Goal: Transaction & Acquisition: Purchase product/service

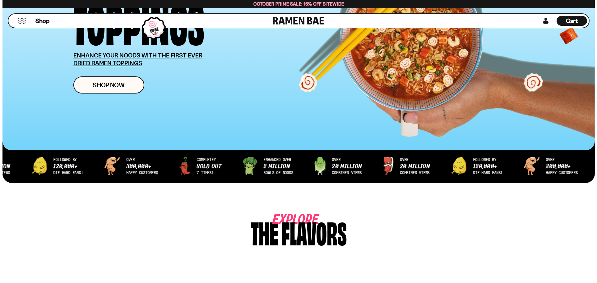
scroll to position [62, 0]
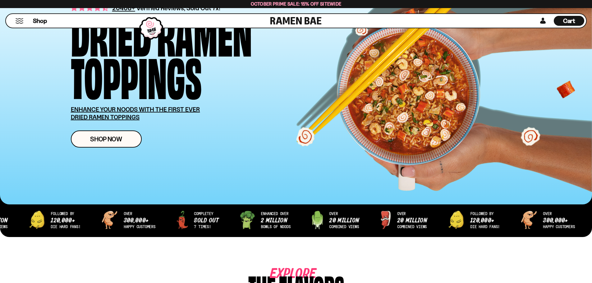
click at [19, 20] on button "Mobile Menu Trigger" at bounding box center [19, 20] width 8 height 5
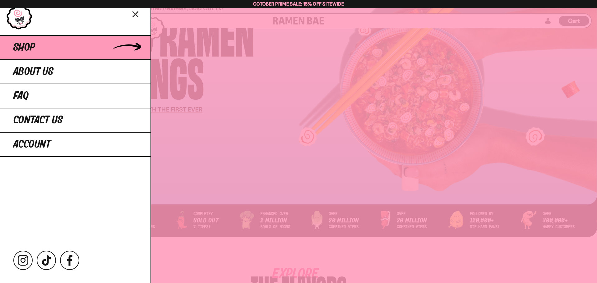
click at [35, 47] on span "Shop" at bounding box center [24, 47] width 22 height 11
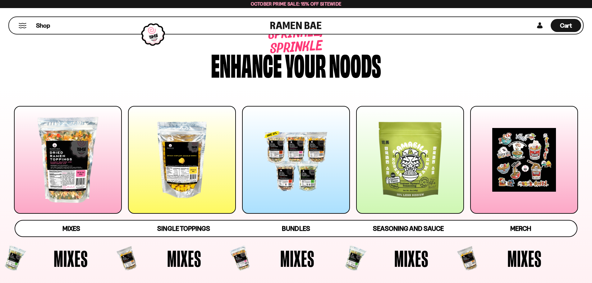
scroll to position [31, 0]
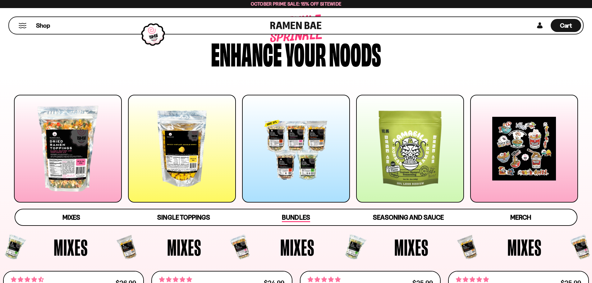
click at [289, 214] on span "Bundles" at bounding box center [296, 218] width 28 height 9
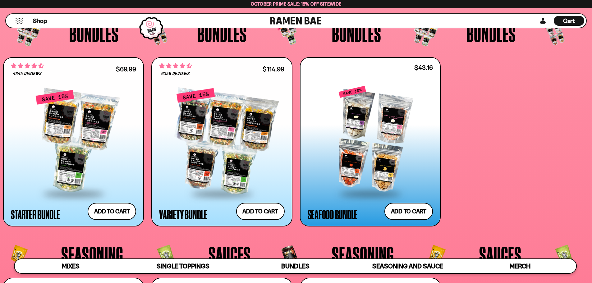
scroll to position [1561, 0]
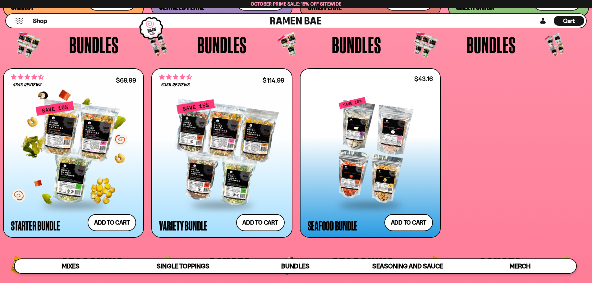
click at [92, 136] on div at bounding box center [73, 153] width 125 height 104
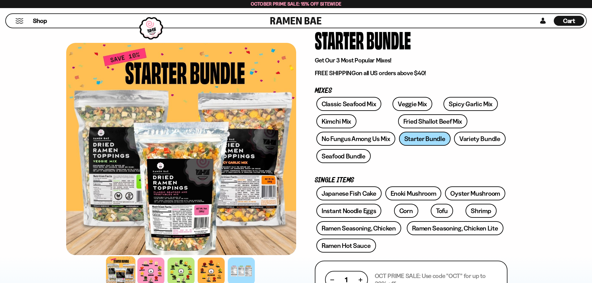
scroll to position [62, 0]
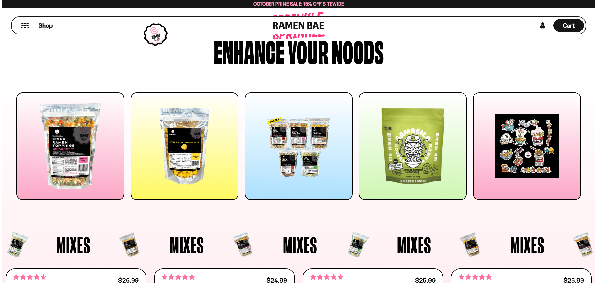
scroll to position [31, 0]
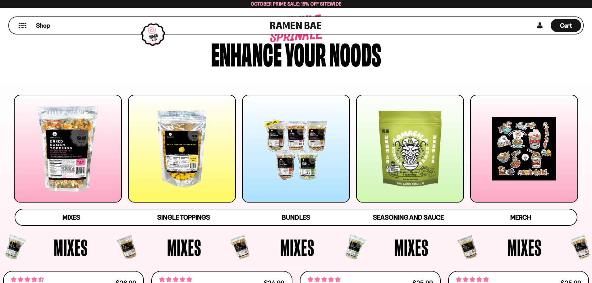
click at [21, 24] on button "Mobile Menu Trigger" at bounding box center [22, 25] width 8 height 5
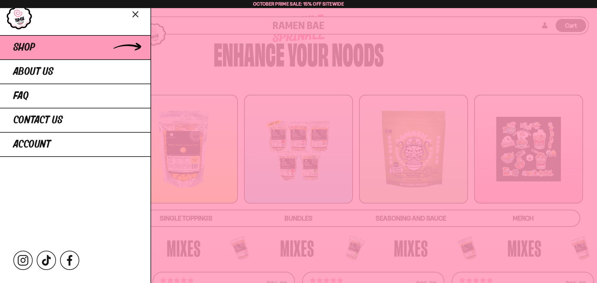
click at [28, 47] on span "Shop" at bounding box center [24, 47] width 22 height 11
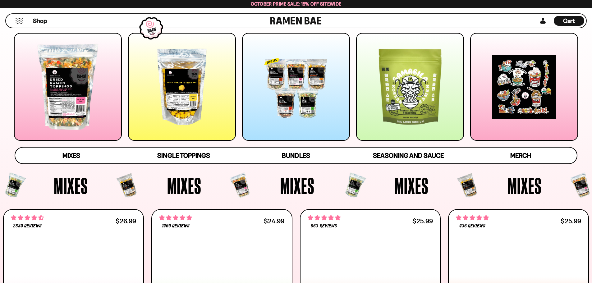
scroll to position [186, 0]
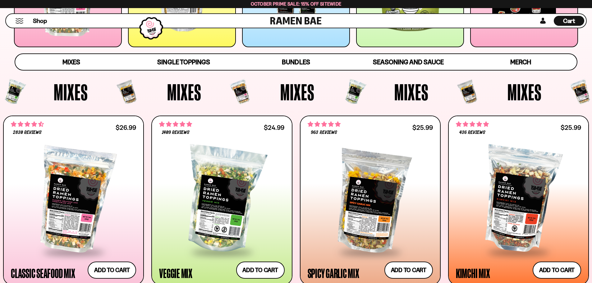
click at [20, 21] on button "Mobile Menu Trigger" at bounding box center [19, 20] width 8 height 5
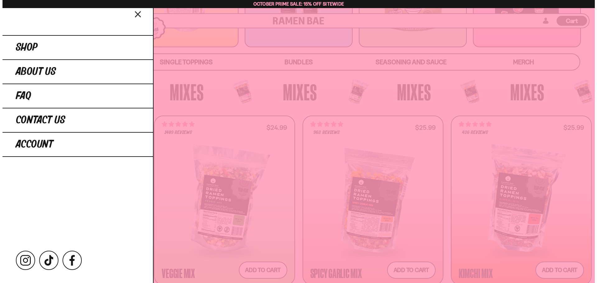
scroll to position [187, 0]
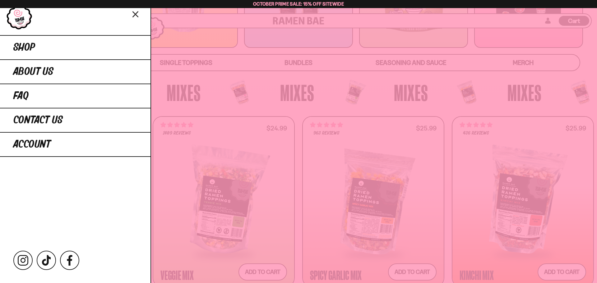
click at [296, 59] on div at bounding box center [298, 141] width 597 height 283
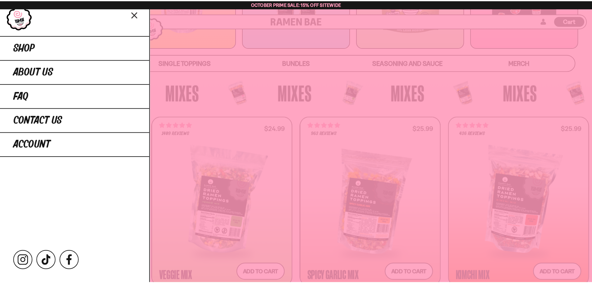
scroll to position [186, 0]
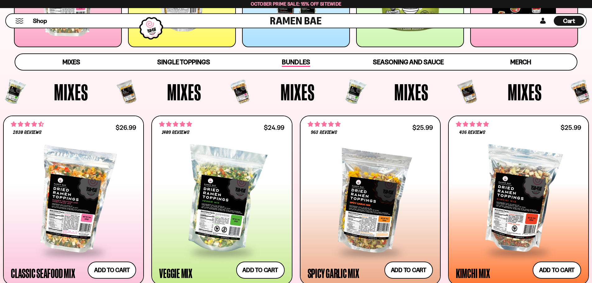
click at [298, 61] on span "Bundles" at bounding box center [296, 62] width 28 height 9
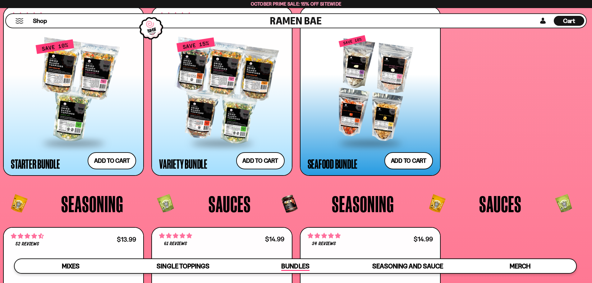
scroll to position [1623, 0]
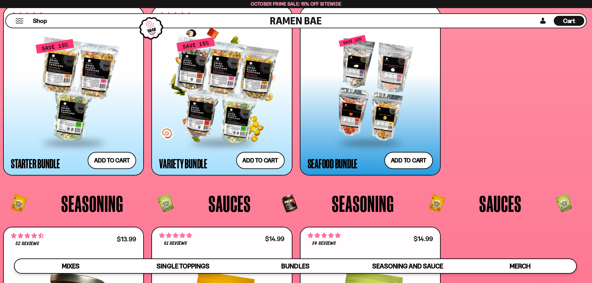
click at [242, 78] on div at bounding box center [221, 91] width 125 height 104
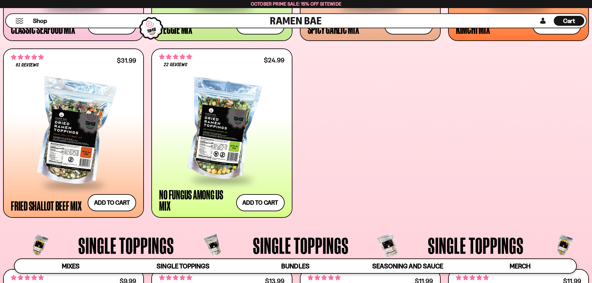
scroll to position [442, 0]
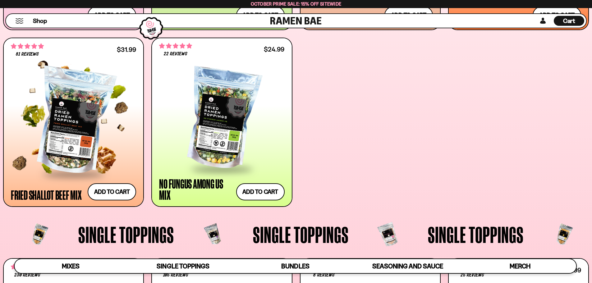
click at [74, 124] on div at bounding box center [73, 122] width 125 height 104
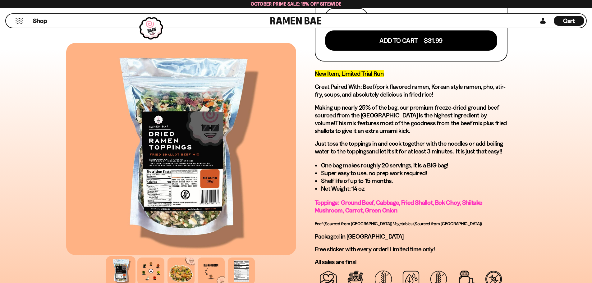
scroll to position [320, 0]
